Goal: Task Accomplishment & Management: Manage account settings

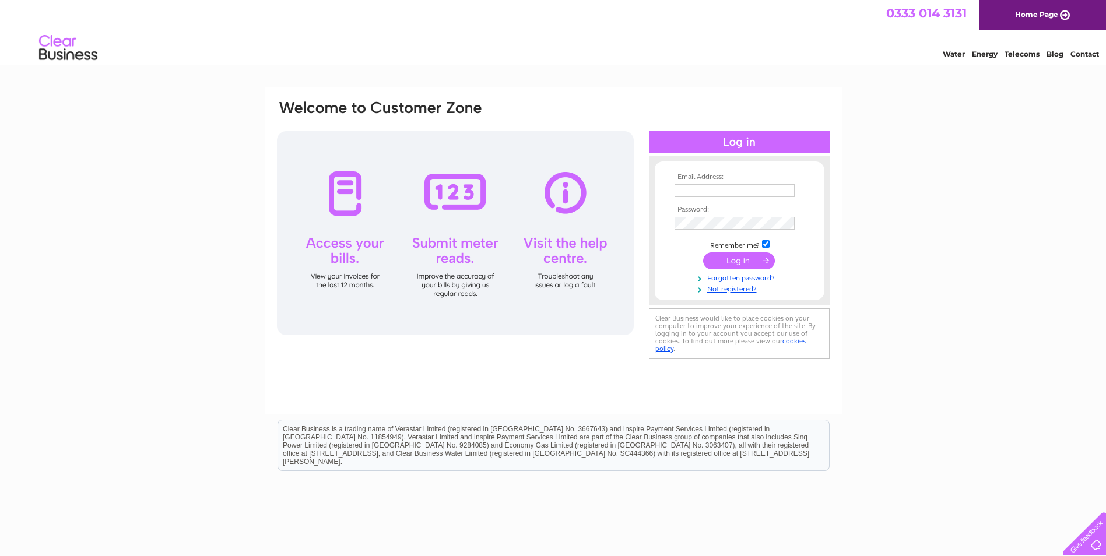
type input "keith.craigie@jsmart.co.uk"
click at [757, 261] on input "submit" at bounding box center [739, 261] width 72 height 16
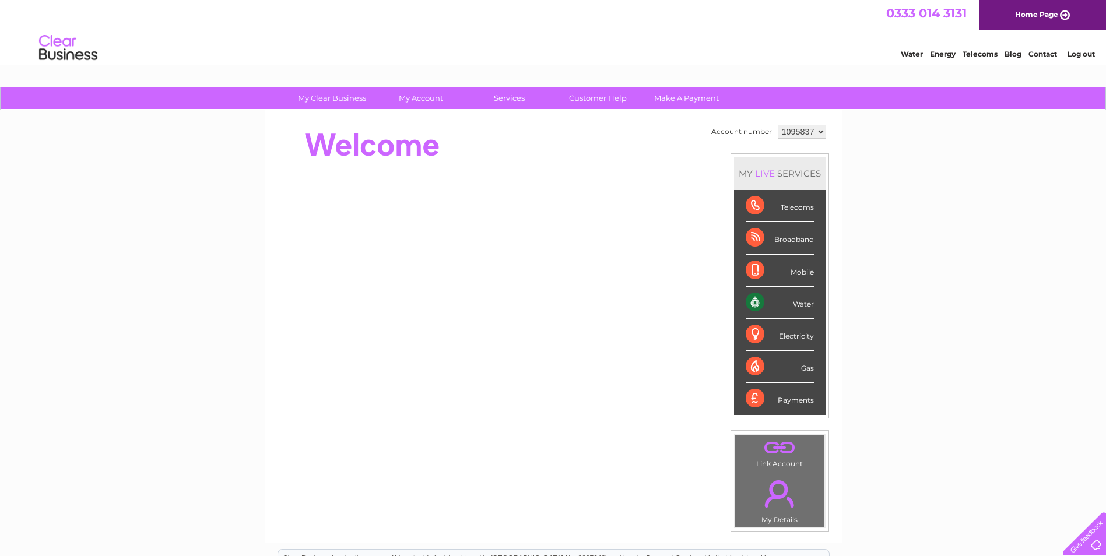
click at [818, 132] on select "1095837 1095839 1095840 1095841 1095842 1095843 1095844 1095847" at bounding box center [802, 132] width 48 height 14
select select "1095842"
click at [778, 125] on select "1095837 1095839 1095840 1095841 1095842 1095843 1095844 1095847" at bounding box center [802, 132] width 48 height 14
click at [820, 133] on select "1095837 1095839 1095840 1095841 1095842 1095843 1095844 1095847" at bounding box center [802, 132] width 48 height 14
click at [778, 125] on select "1095837 1095839 1095840 1095841 1095842 1095843 1095844 1095847" at bounding box center [802, 132] width 48 height 14
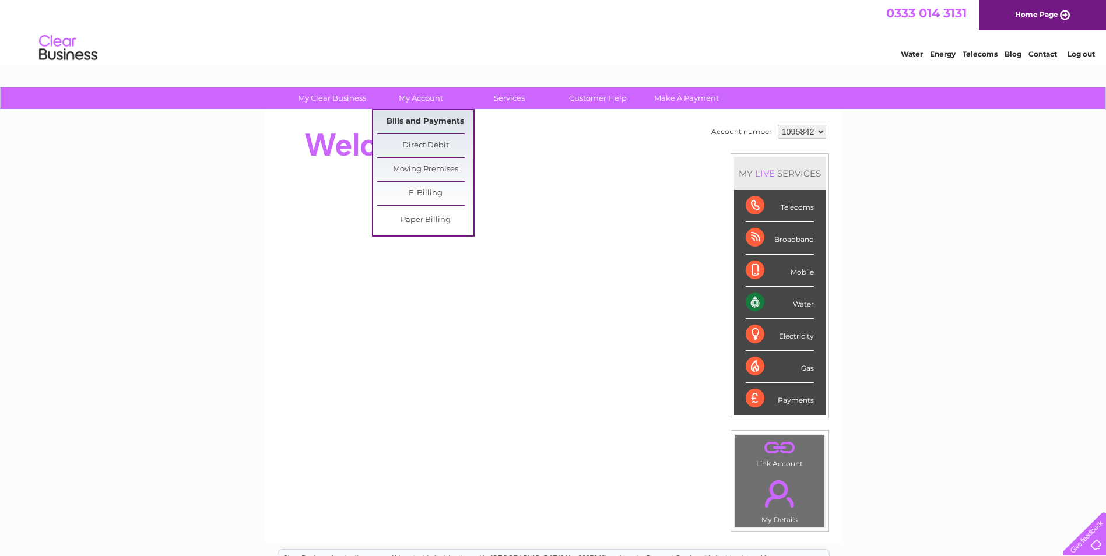
click at [446, 119] on link "Bills and Payments" at bounding box center [425, 121] width 96 height 23
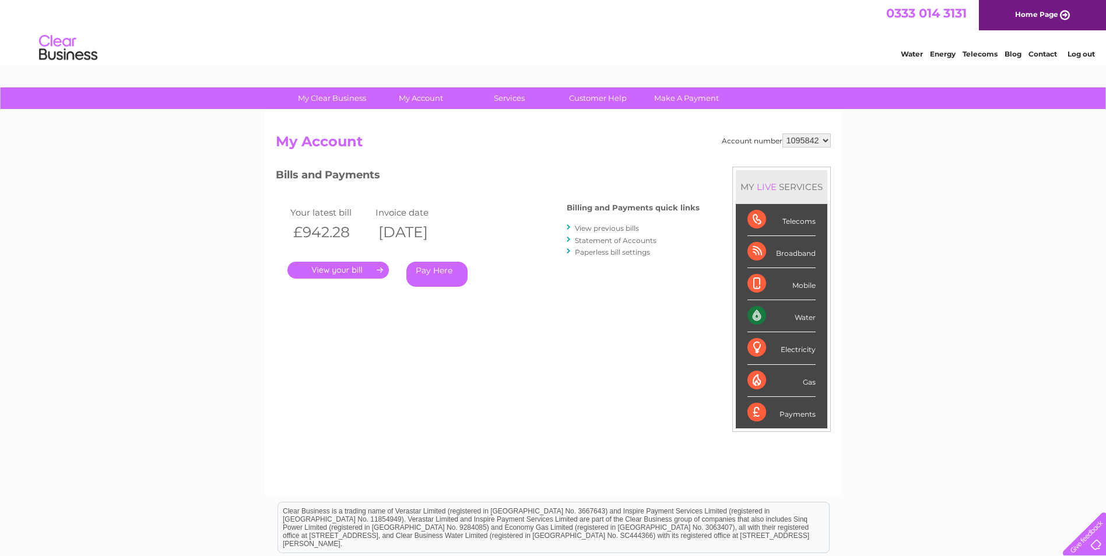
click at [325, 270] on link "." at bounding box center [338, 270] width 101 height 17
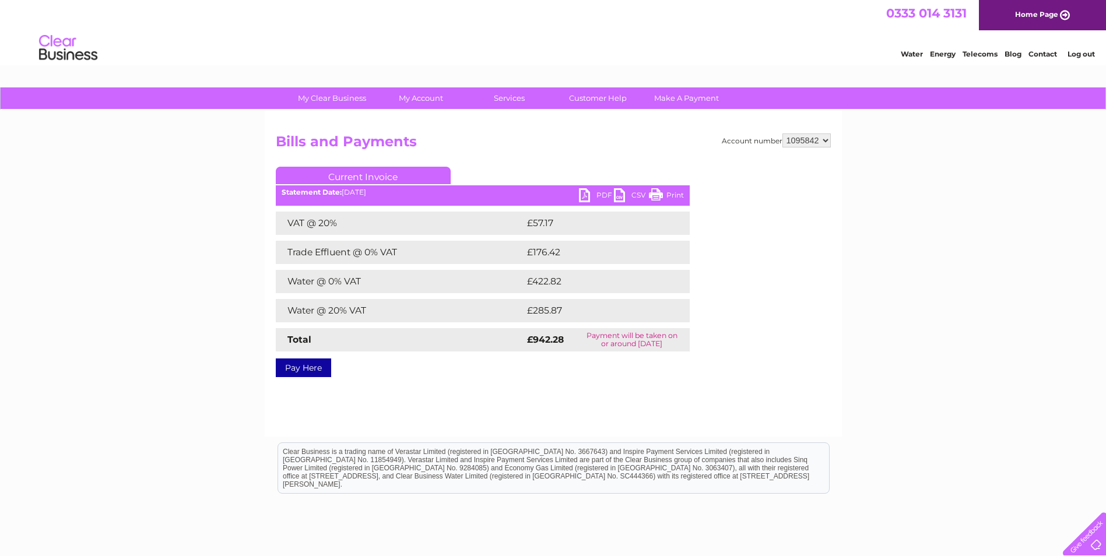
click at [586, 194] on link "PDF" at bounding box center [596, 196] width 35 height 17
